Goal: Check status: Check status

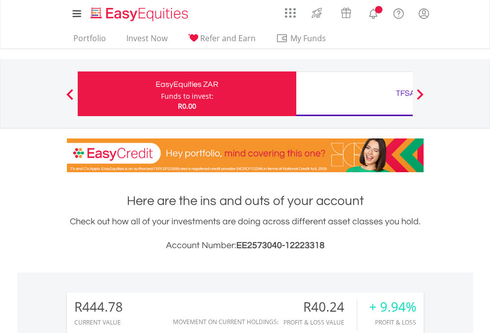
scroll to position [95, 156]
click at [161, 94] on div "Funds to invest:" at bounding box center [187, 96] width 53 height 10
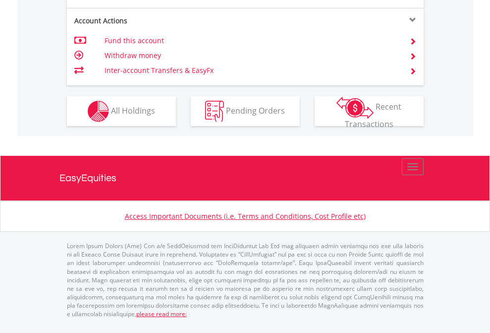
scroll to position [951, 0]
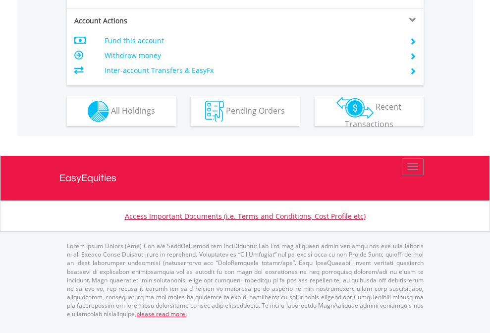
scroll to position [931, 0]
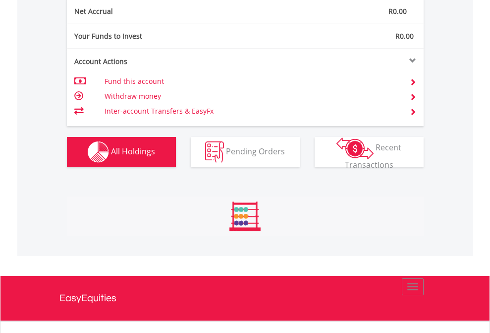
scroll to position [1123, 0]
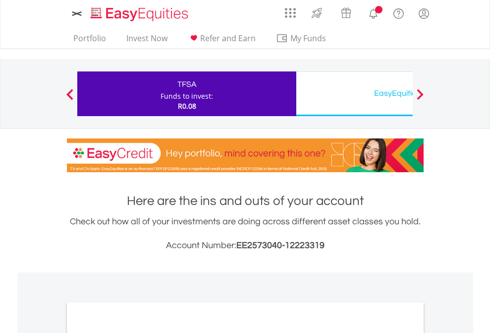
scroll to position [596, 0]
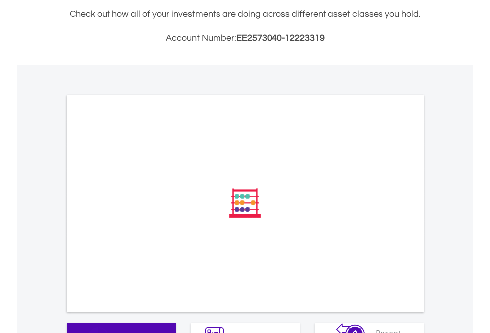
click at [111, 331] on span "All Holdings" at bounding box center [133, 336] width 44 height 11
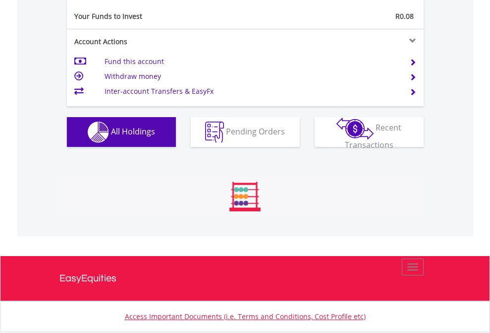
scroll to position [95, 156]
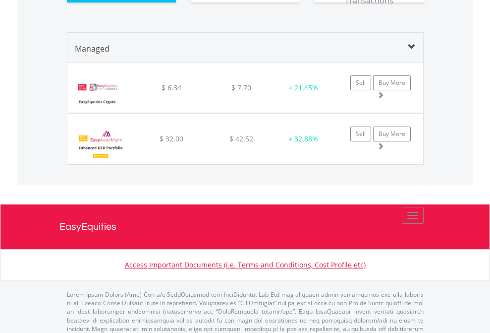
scroll to position [1103, 0]
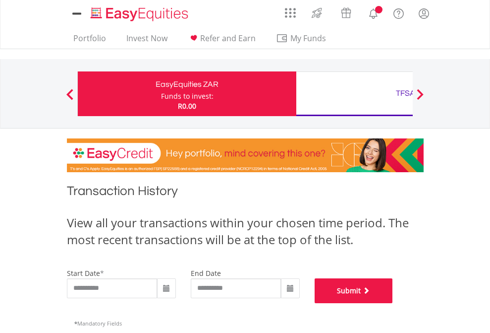
click at [393, 303] on button "Submit" at bounding box center [354, 290] width 78 height 25
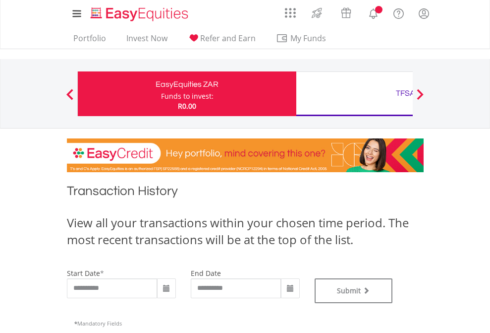
click at [355, 94] on div "TFSA" at bounding box center [405, 93] width 207 height 14
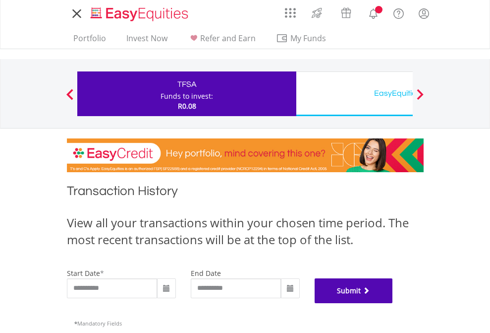
click at [393, 303] on button "Submit" at bounding box center [354, 290] width 78 height 25
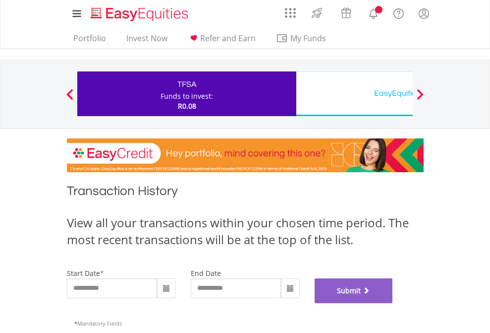
scroll to position [402, 0]
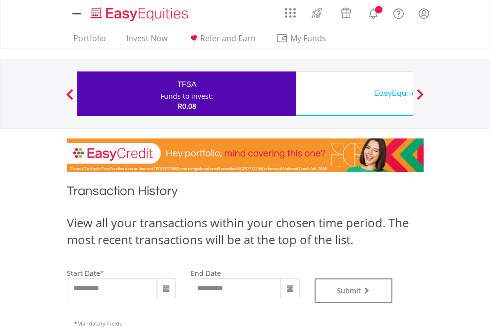
click at [355, 94] on div "EasyEquities USD" at bounding box center [405, 93] width 207 height 14
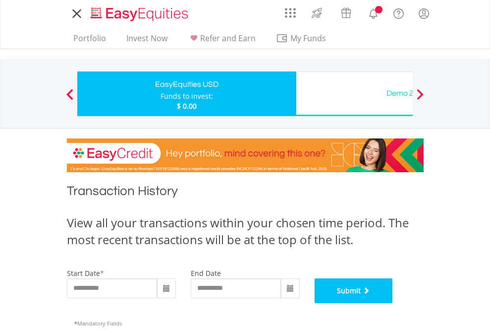
click at [393, 303] on button "Submit" at bounding box center [354, 290] width 78 height 25
